Goal: Use online tool/utility: Utilize a website feature to perform a specific function

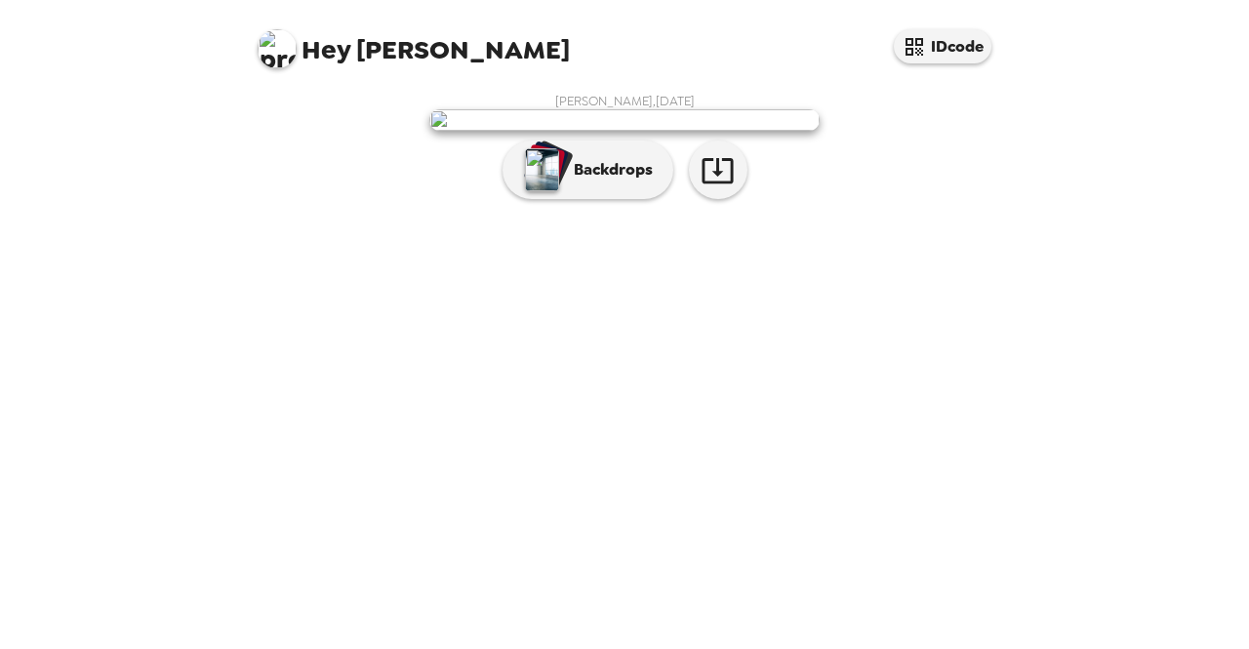
scroll to position [56, 0]
click at [572, 199] on button "Backdrops" at bounding box center [587, 170] width 171 height 59
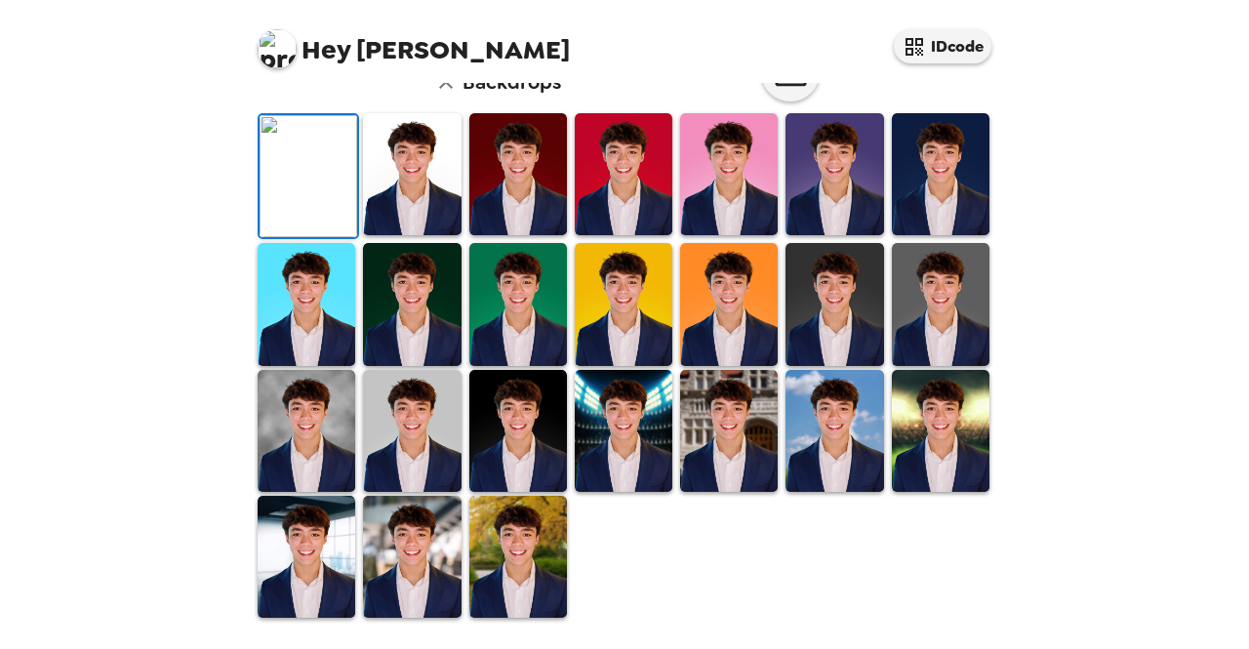
click at [535, 538] on img at bounding box center [518, 557] width 98 height 122
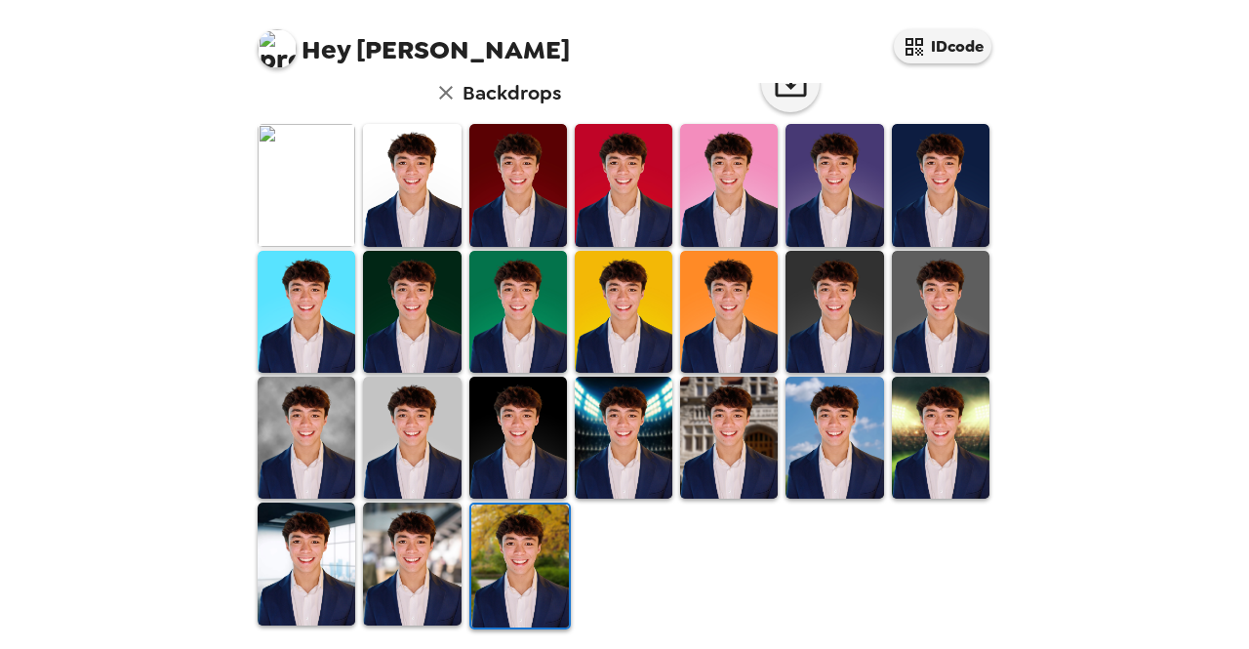
click at [680, 419] on img at bounding box center [729, 438] width 98 height 122
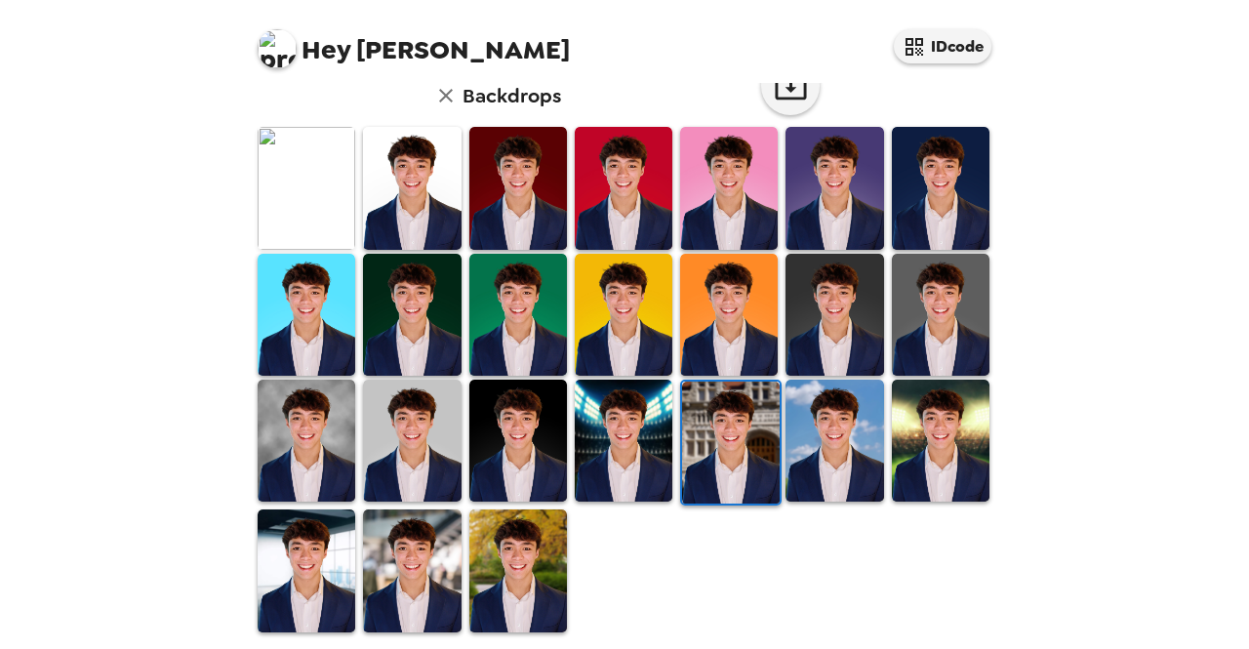
click at [733, 419] on img at bounding box center [731, 443] width 98 height 122
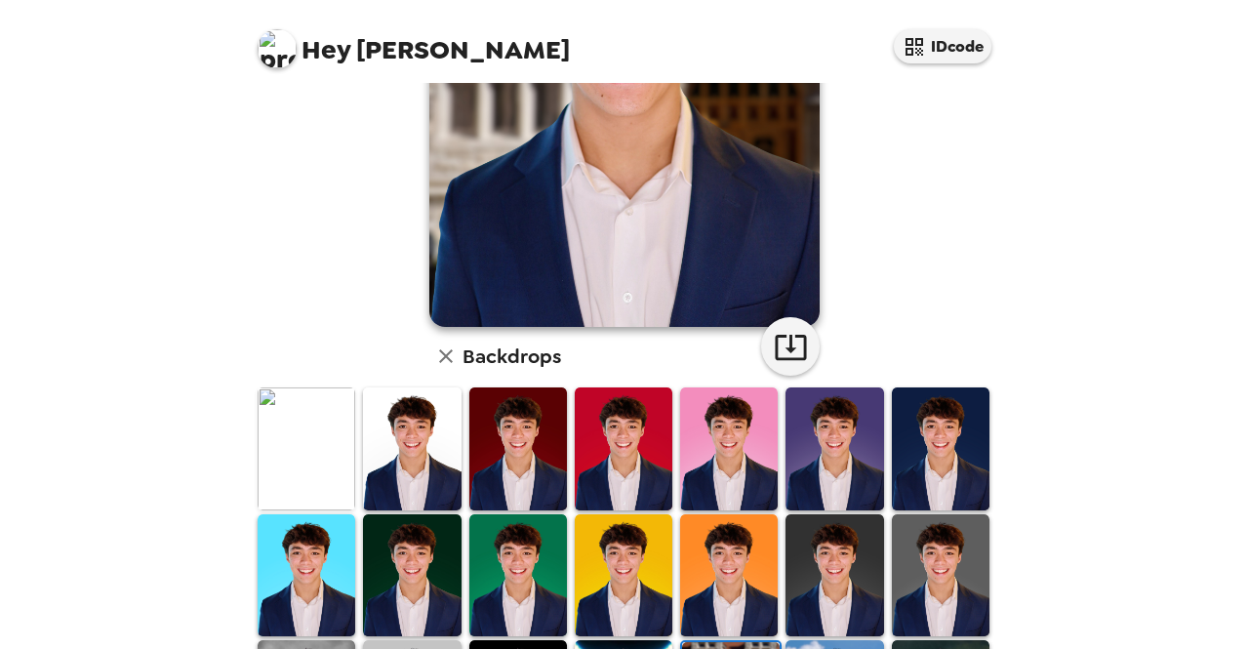
scroll to position [0, 0]
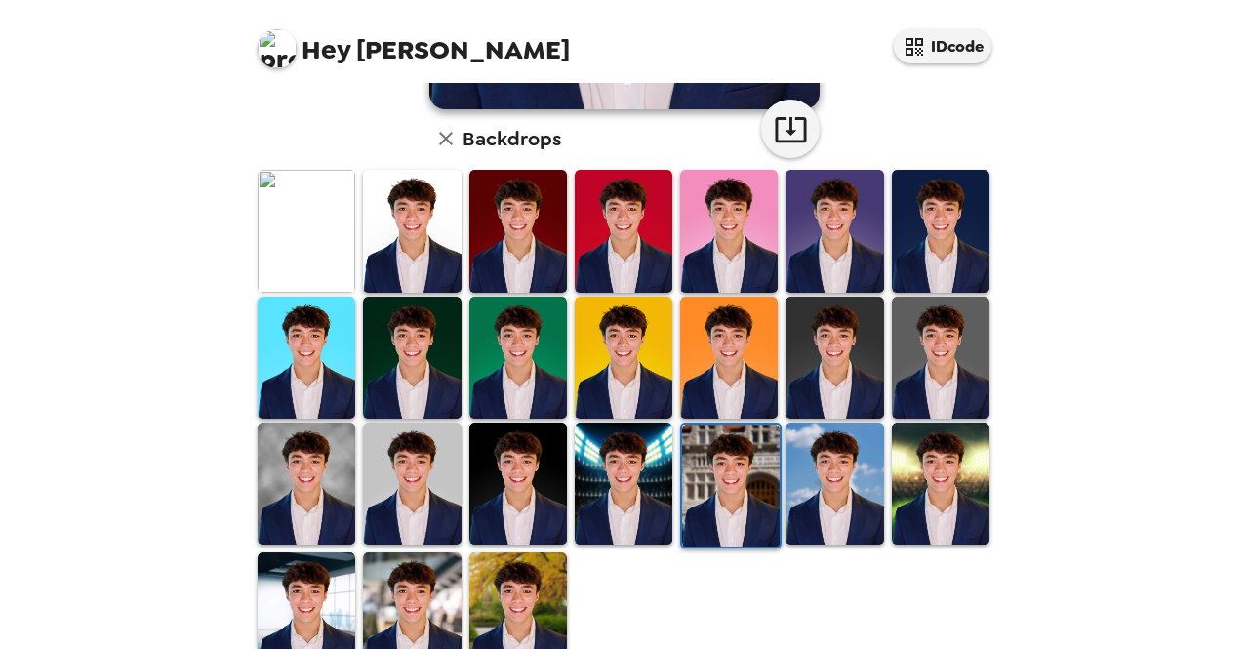
click at [831, 456] on img at bounding box center [834, 483] width 98 height 122
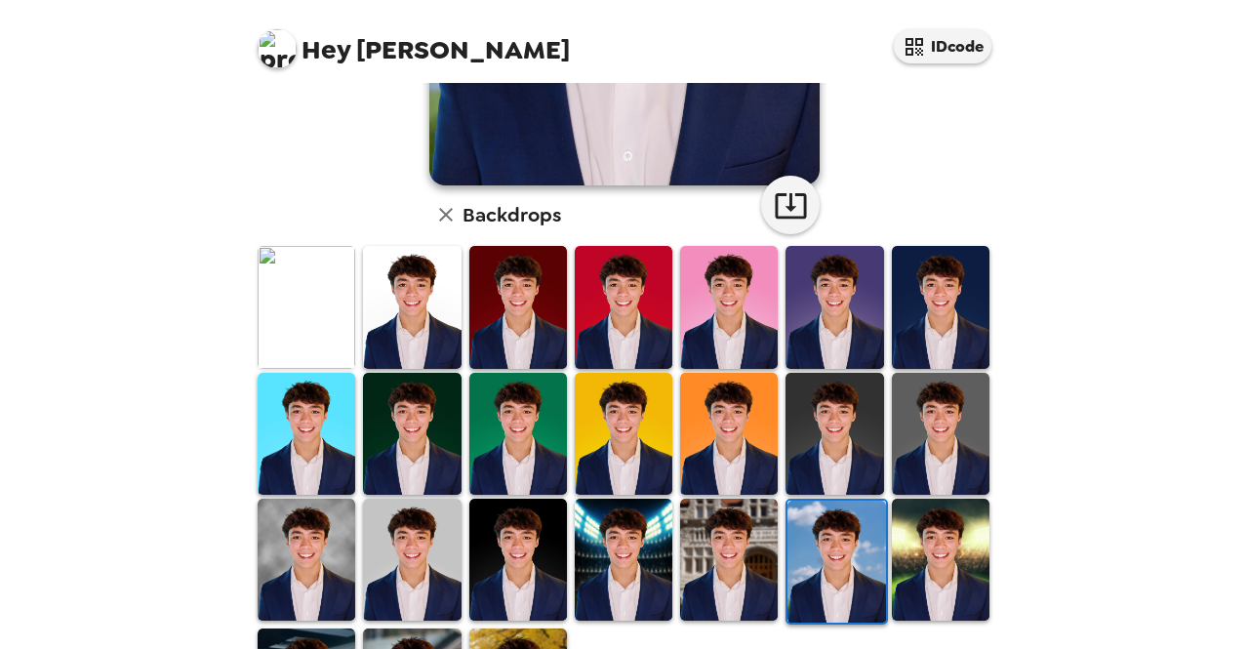
scroll to position [488, 0]
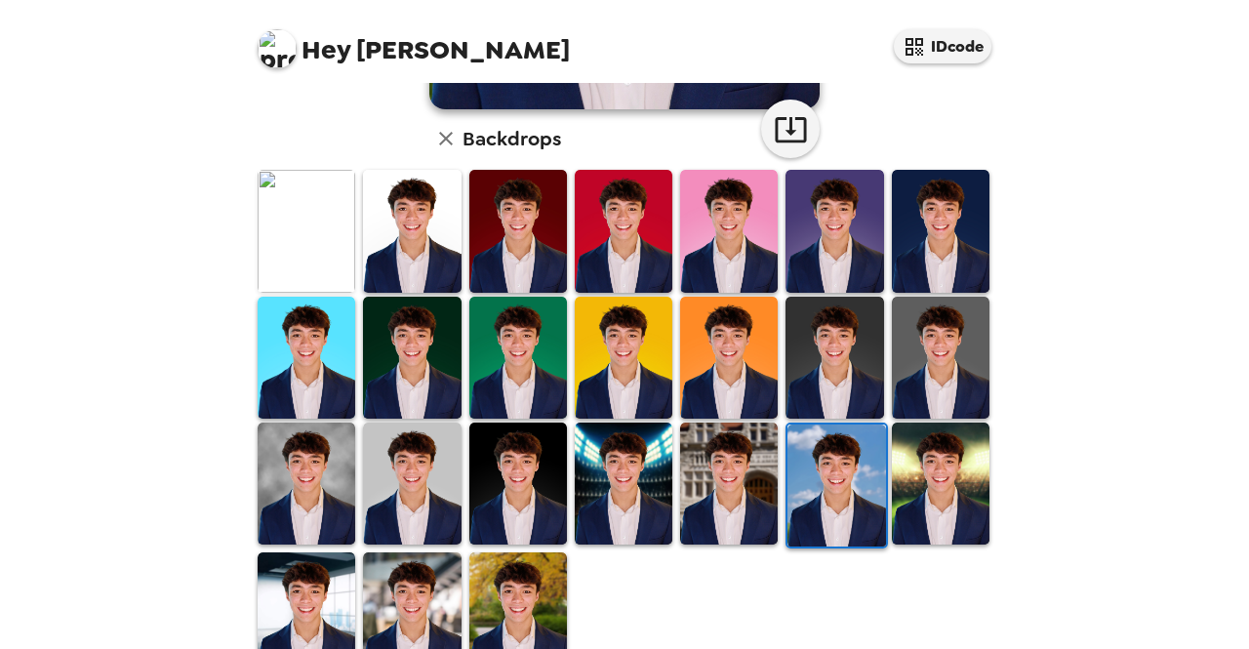
click at [642, 486] on img at bounding box center [624, 483] width 98 height 122
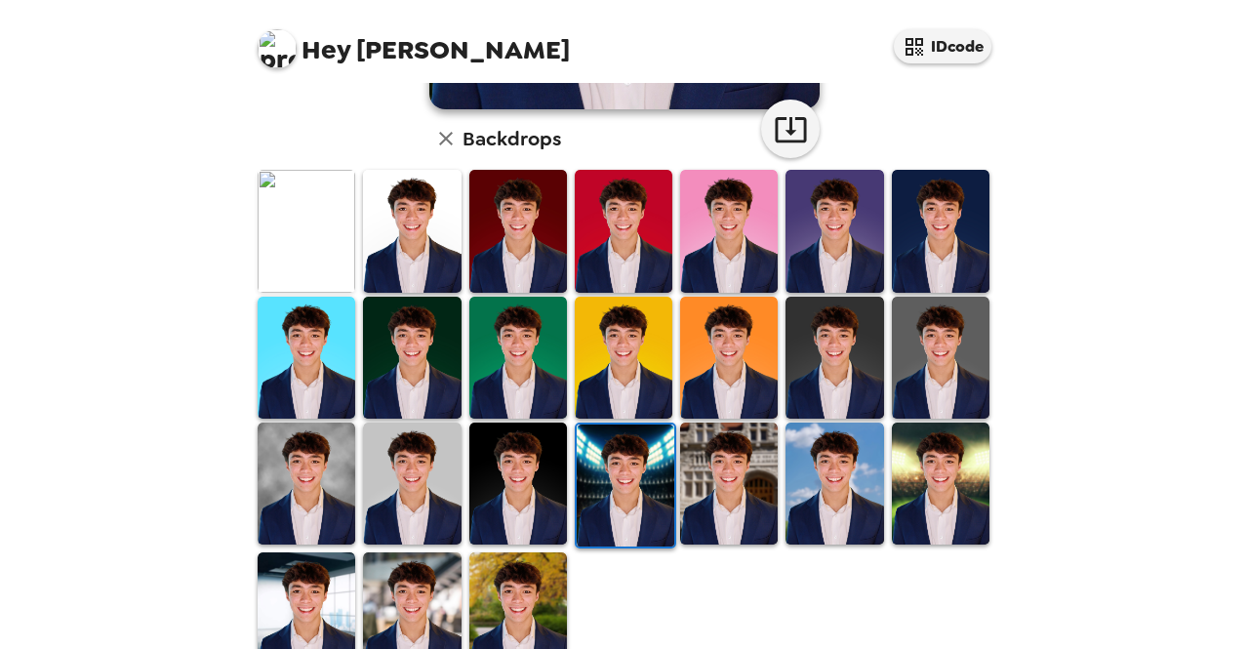
scroll to position [0, 0]
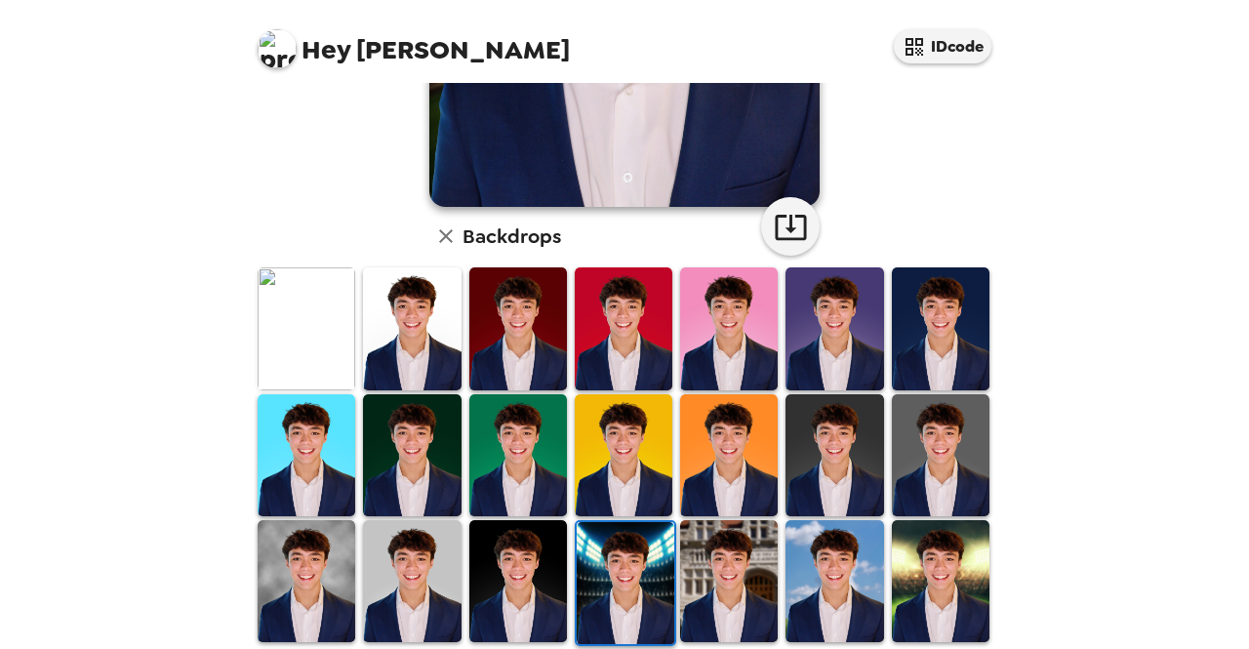
click at [719, 348] on img at bounding box center [729, 328] width 98 height 122
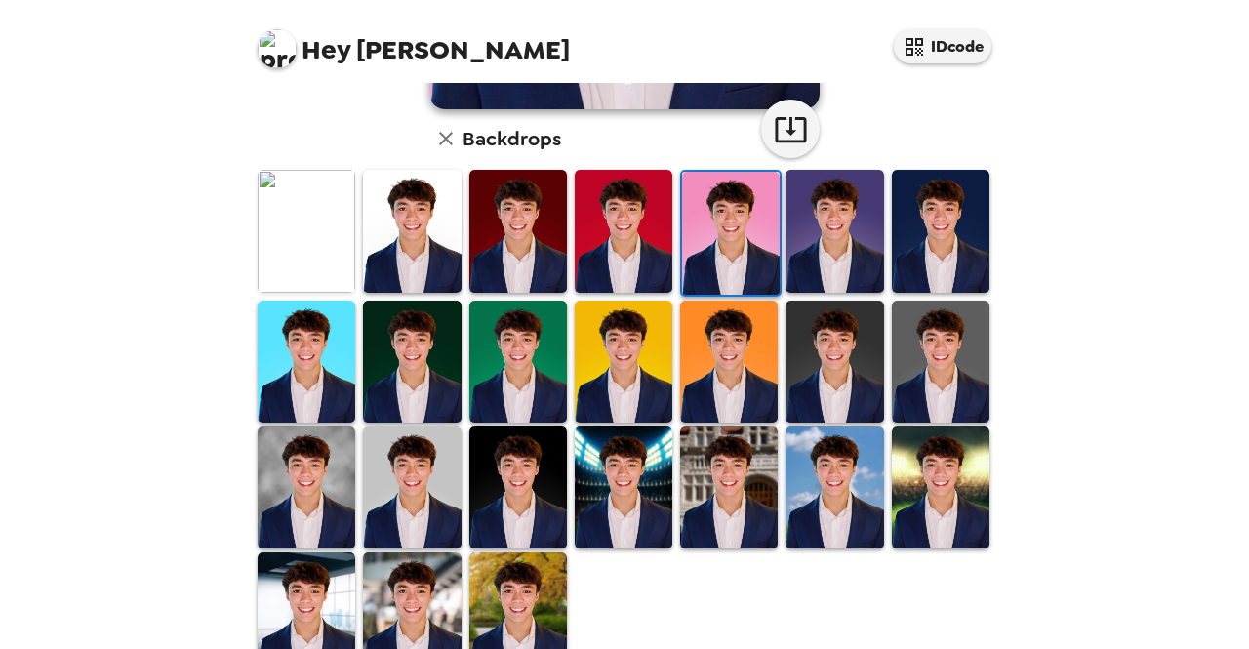
click at [818, 253] on img at bounding box center [834, 231] width 98 height 122
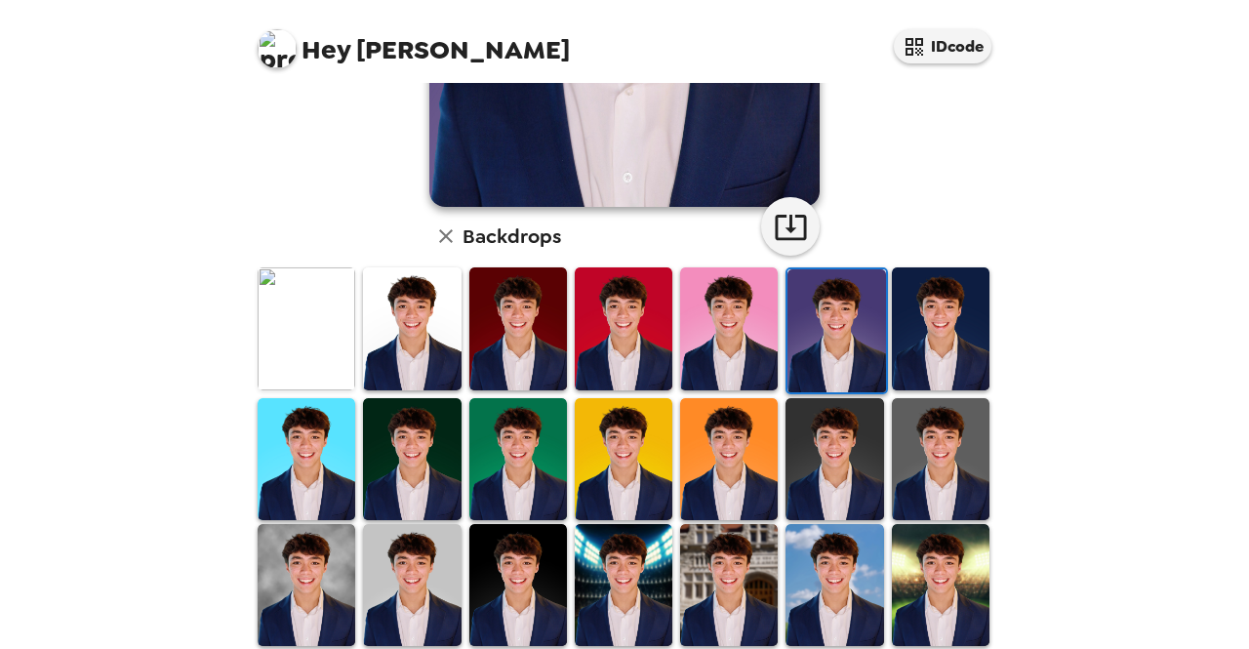
click at [920, 328] on img at bounding box center [941, 328] width 98 height 122
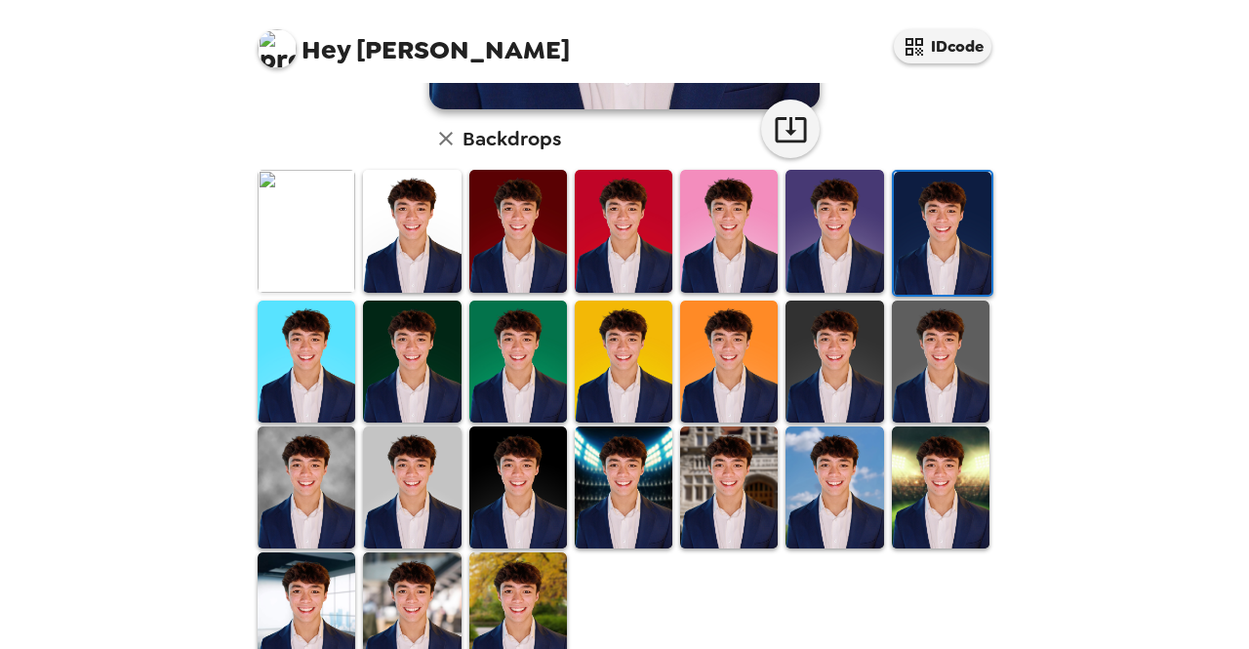
click at [313, 346] on img at bounding box center [307, 362] width 98 height 122
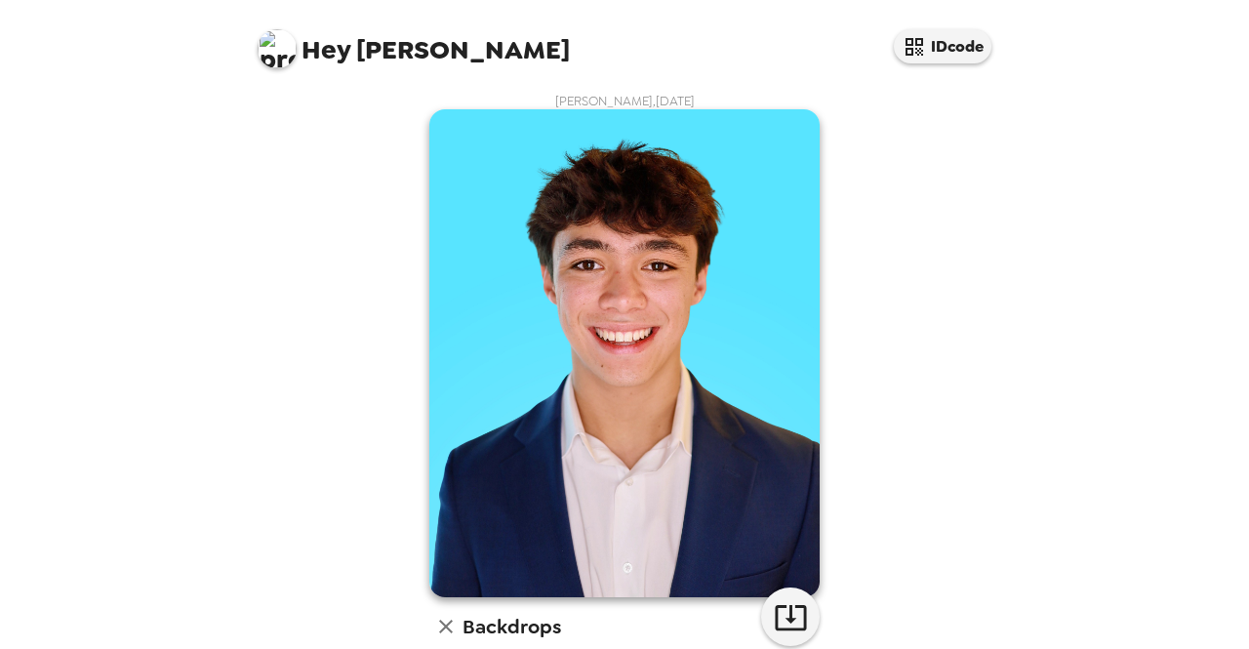
scroll to position [488, 0]
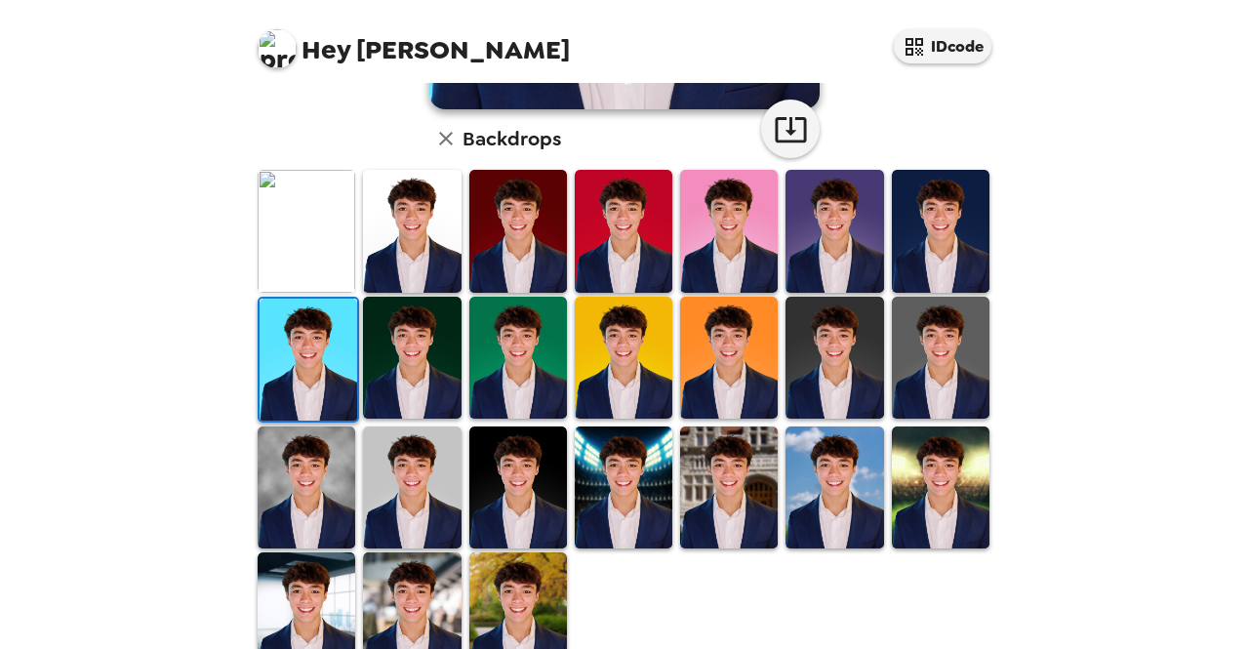
click at [397, 338] on img at bounding box center [412, 358] width 98 height 122
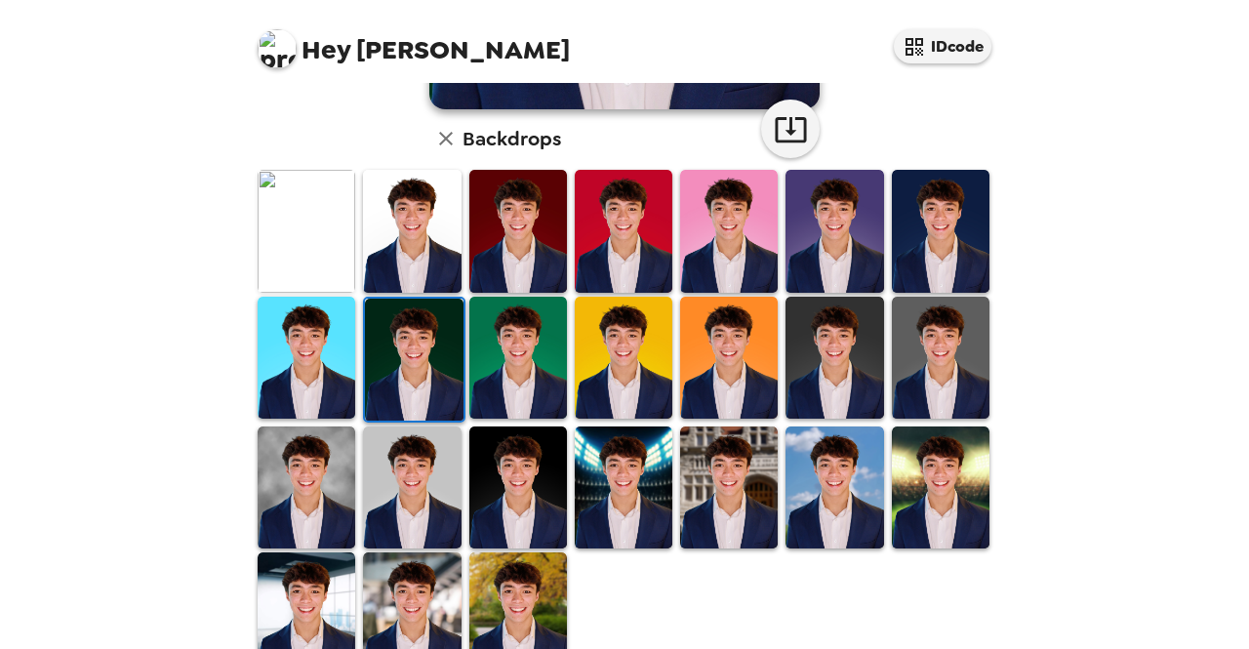
scroll to position [0, 0]
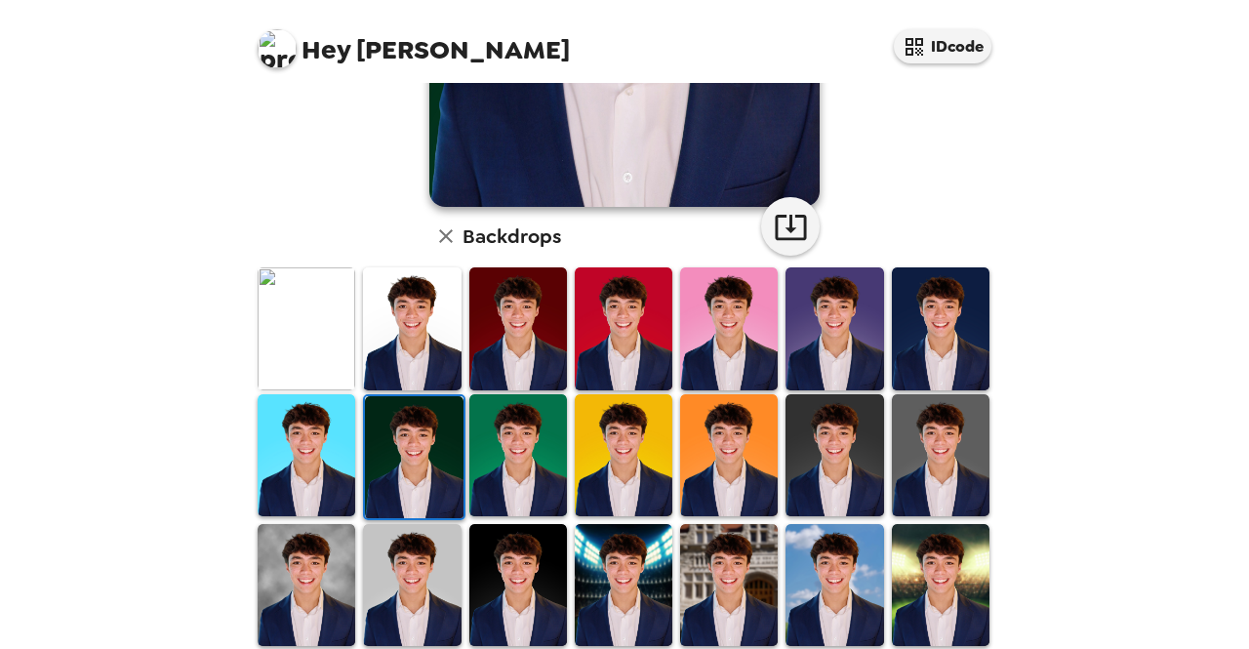
click at [341, 324] on img at bounding box center [307, 328] width 98 height 122
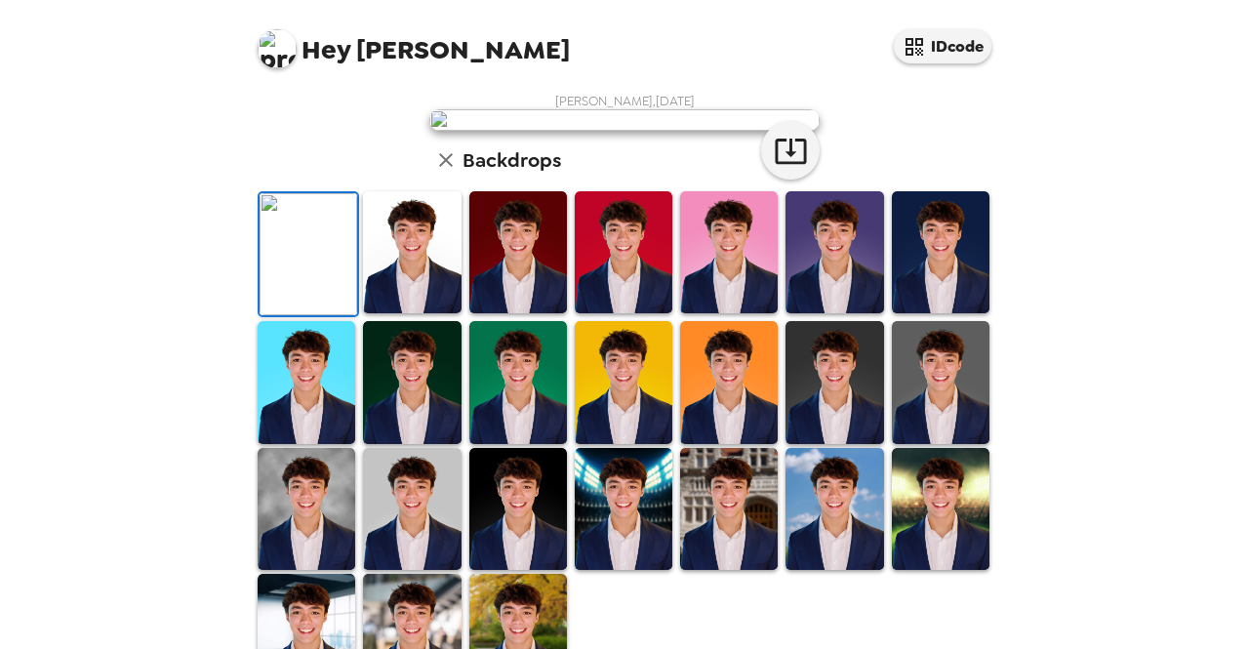
click at [761, 180] on button "button" at bounding box center [790, 150] width 59 height 59
